Goal: Transaction & Acquisition: Purchase product/service

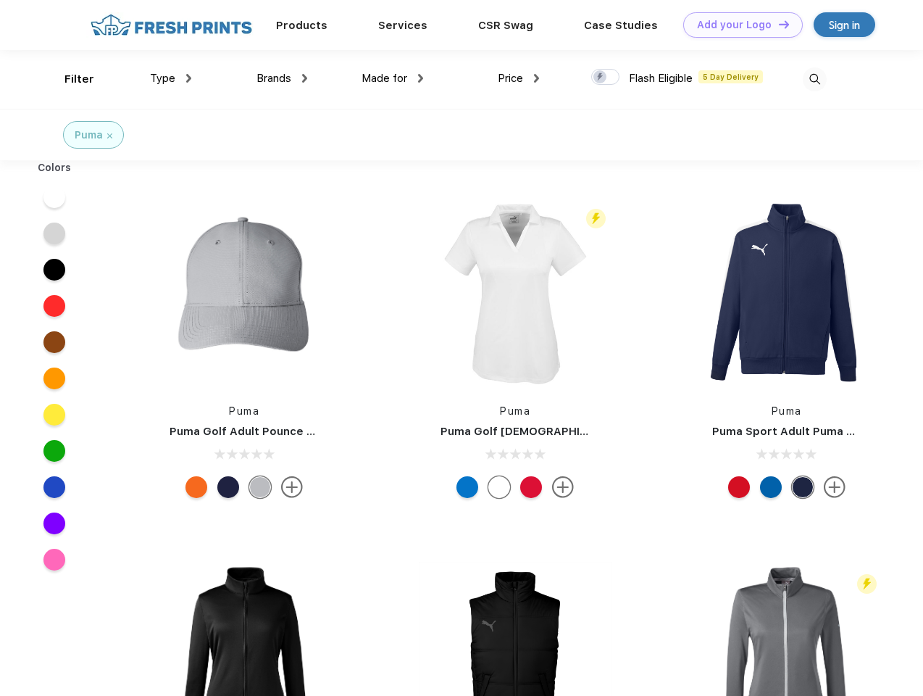
click at [738, 25] on link "Add your Logo Design Tool" at bounding box center [743, 24] width 120 height 25
click at [0, 0] on div "Design Tool" at bounding box center [0, 0] width 0 height 0
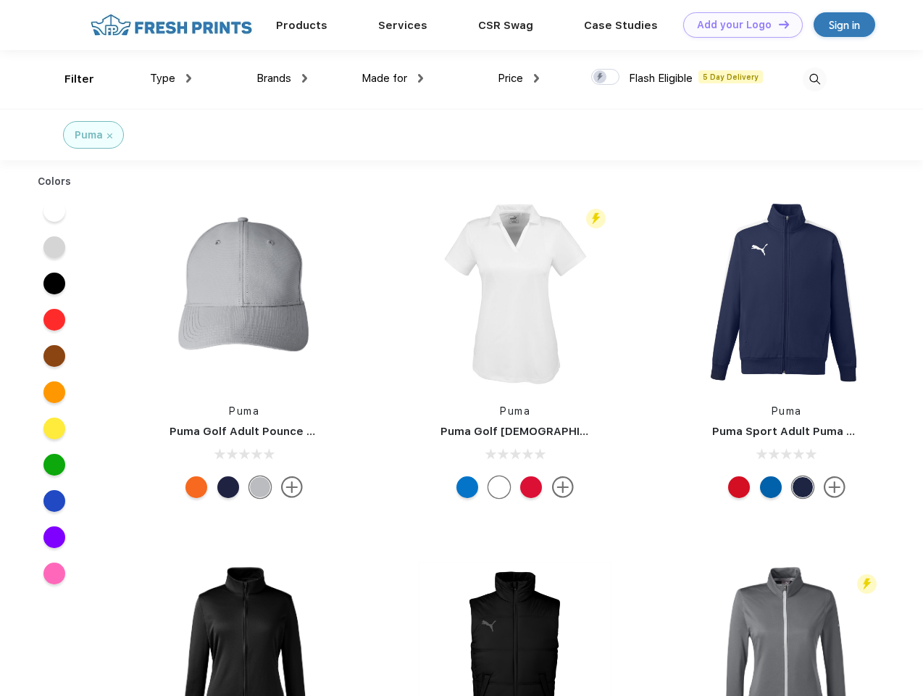
click at [778, 24] on link "Add your Logo Design Tool" at bounding box center [743, 24] width 120 height 25
click at [70, 79] on div "Filter" at bounding box center [80, 79] width 30 height 17
click at [171, 78] on span "Type" at bounding box center [162, 78] width 25 height 13
click at [282, 78] on span "Brands" at bounding box center [274, 78] width 35 height 13
click at [393, 78] on span "Made for" at bounding box center [385, 78] width 46 height 13
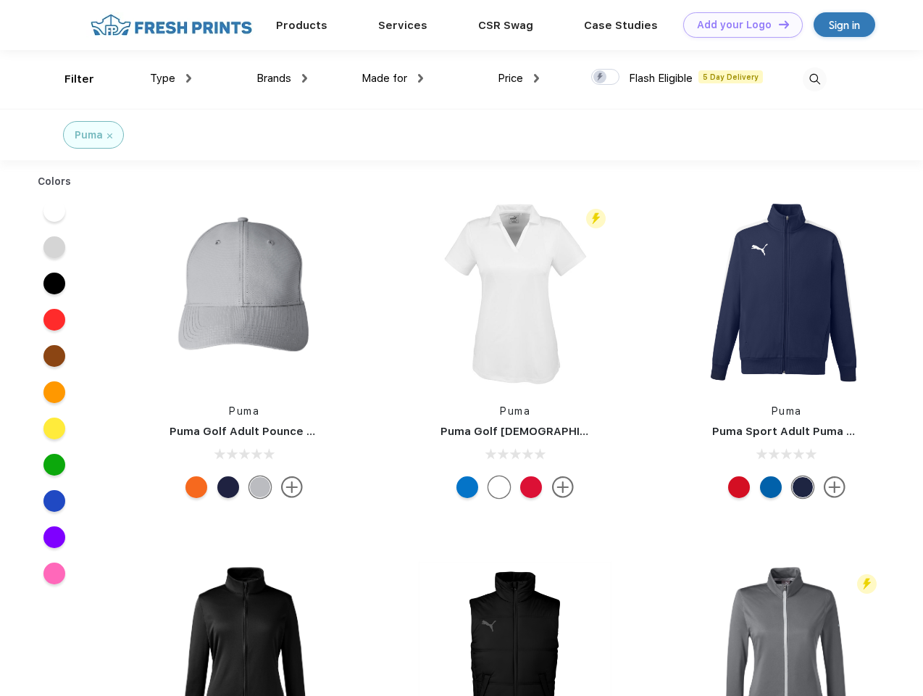
click at [519, 78] on span "Price" at bounding box center [510, 78] width 25 height 13
click at [606, 78] on div at bounding box center [605, 77] width 28 height 16
click at [601, 78] on input "checkbox" at bounding box center [595, 72] width 9 height 9
click at [815, 79] on img at bounding box center [815, 79] width 24 height 24
